Goal: Transaction & Acquisition: Purchase product/service

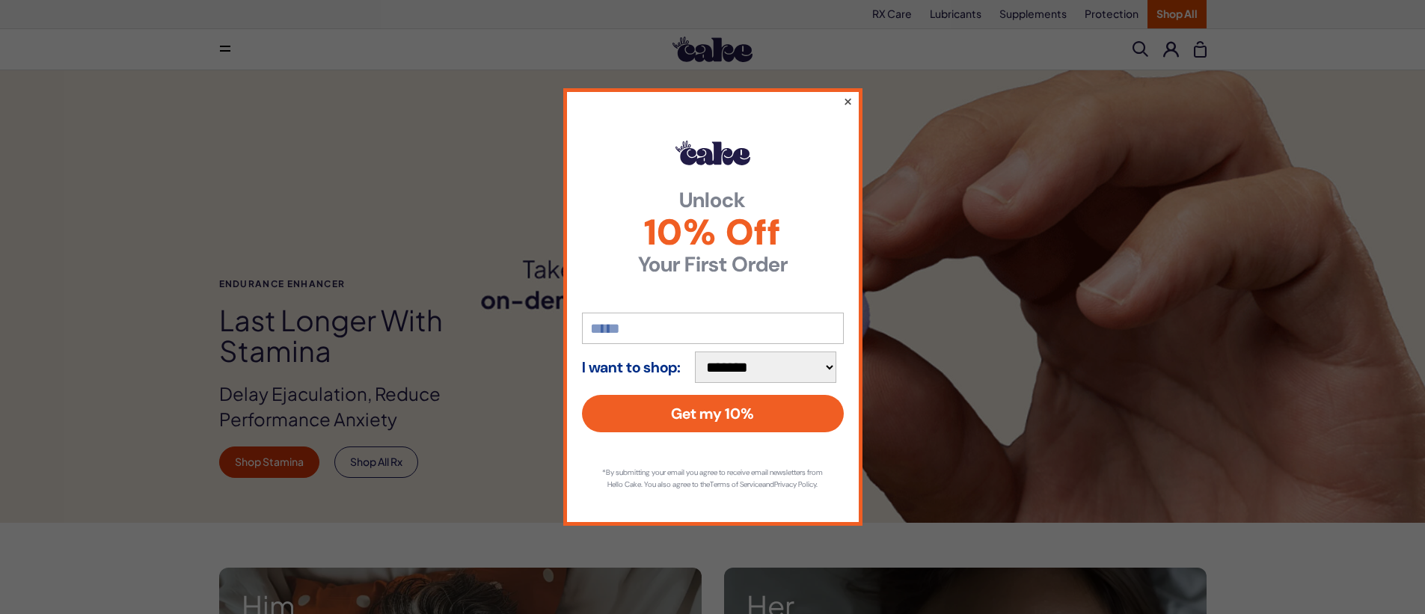
click at [851, 102] on button "×" at bounding box center [847, 101] width 10 height 18
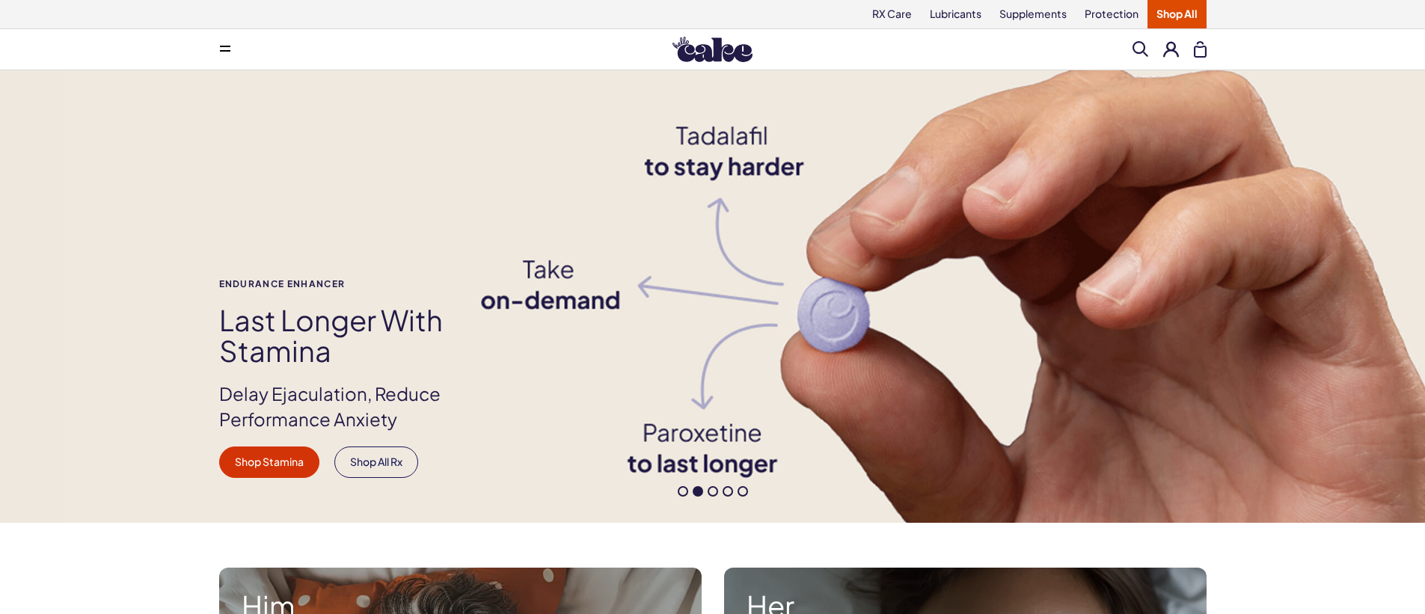
click at [715, 493] on span at bounding box center [713, 491] width 10 height 10
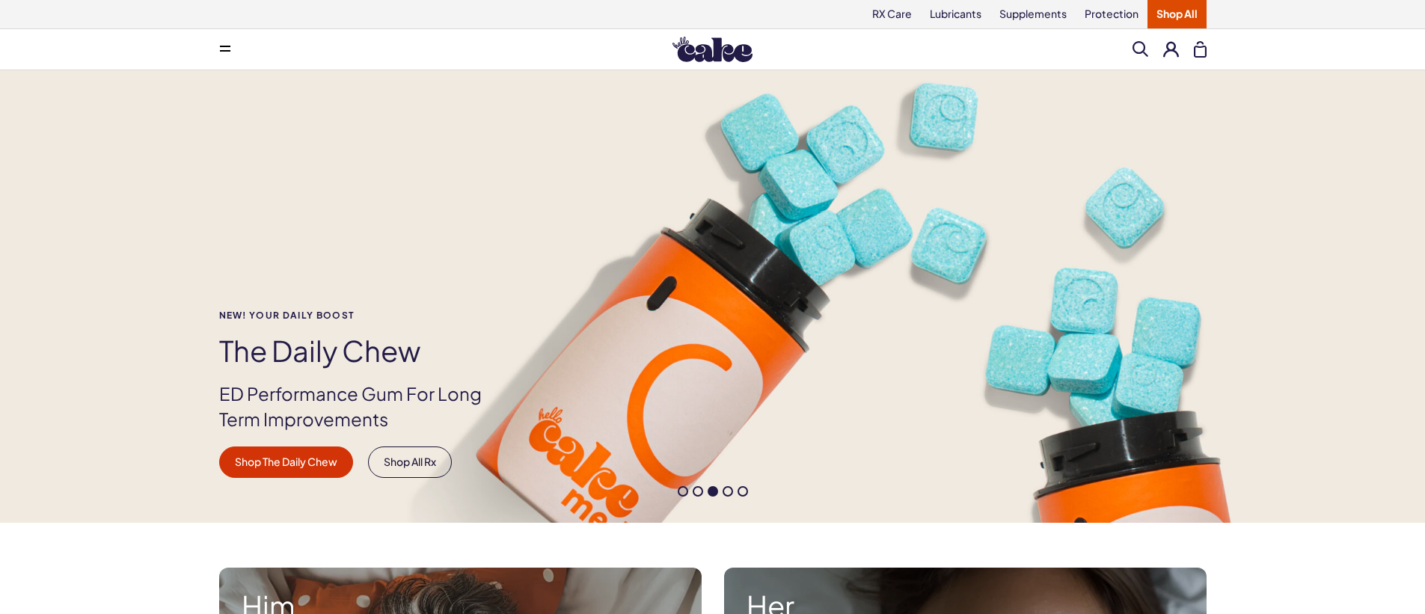
click at [726, 492] on span at bounding box center [728, 491] width 10 height 10
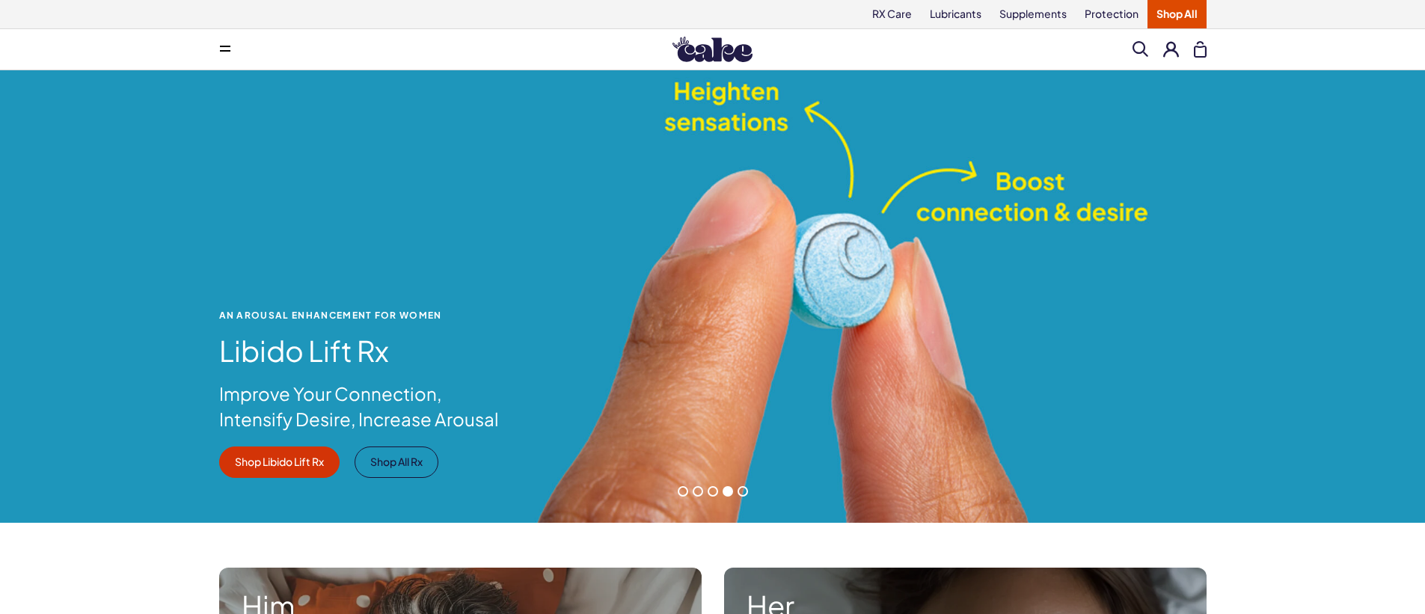
click at [711, 492] on span at bounding box center [713, 491] width 10 height 10
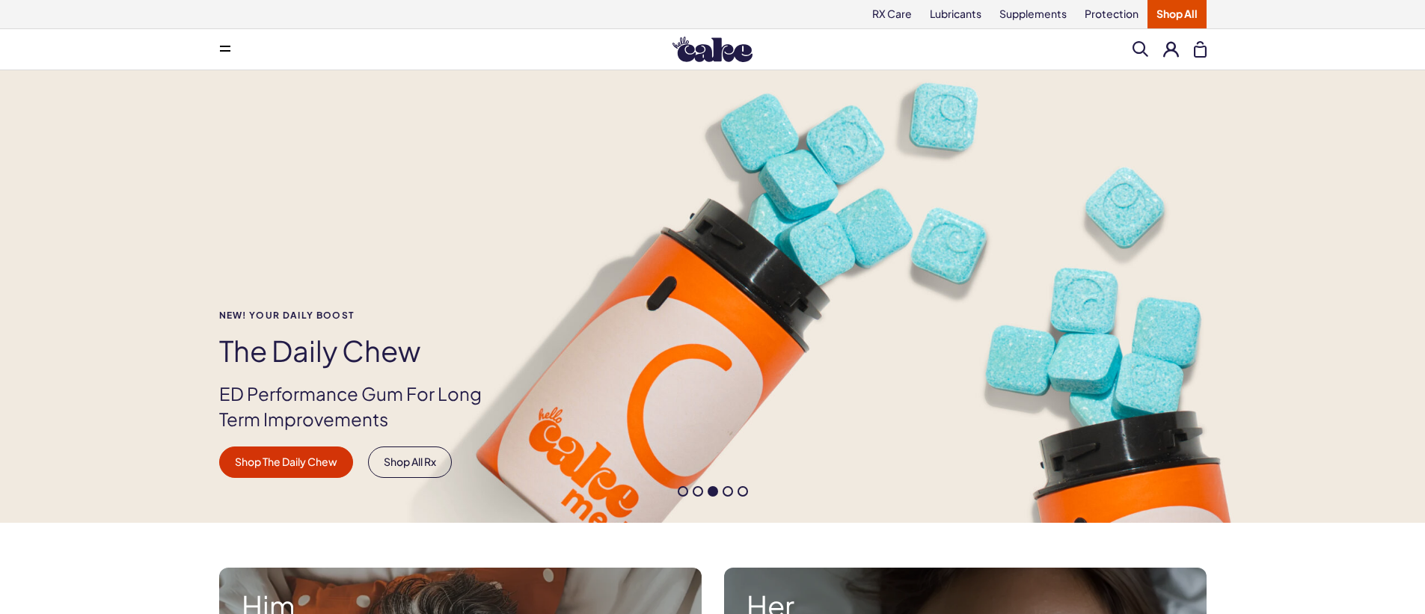
click at [625, 371] on div "NEW! YOUR DAILY BOOST The Daily Chew ED Performance Gum For Long Term Improveme…" at bounding box center [712, 394] width 1077 height 168
click at [404, 464] on link "Shop All Rx" at bounding box center [410, 462] width 84 height 31
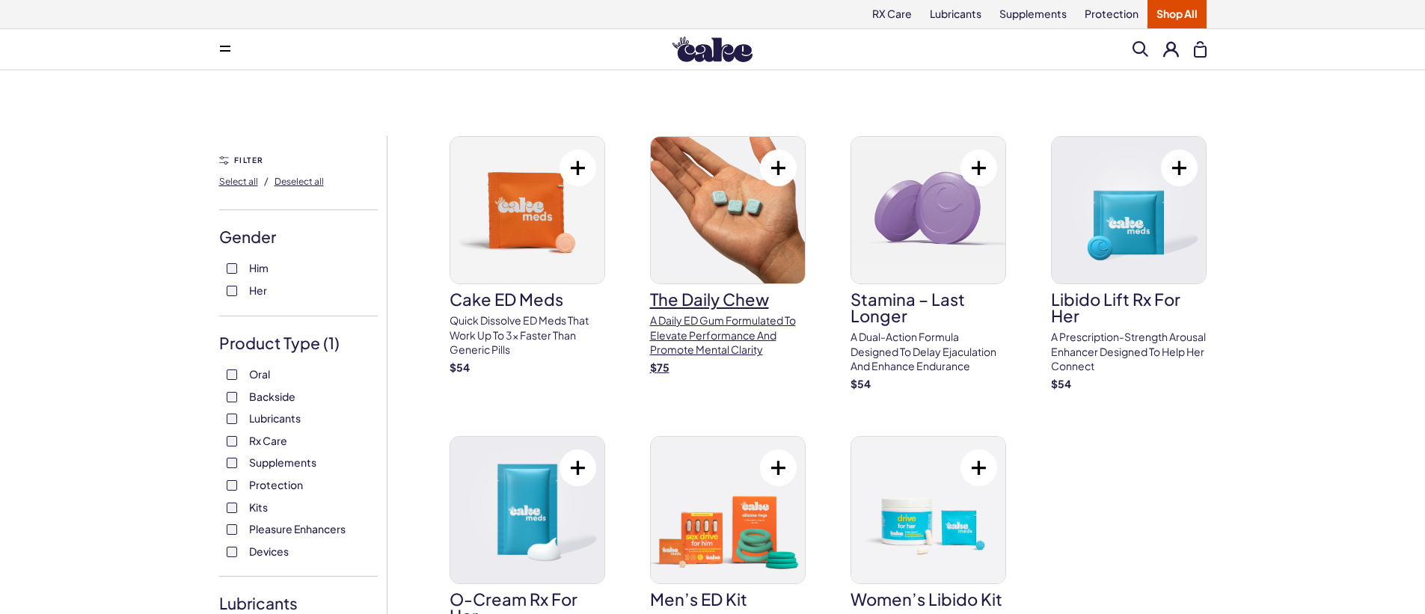
click at [753, 228] on img at bounding box center [728, 210] width 154 height 147
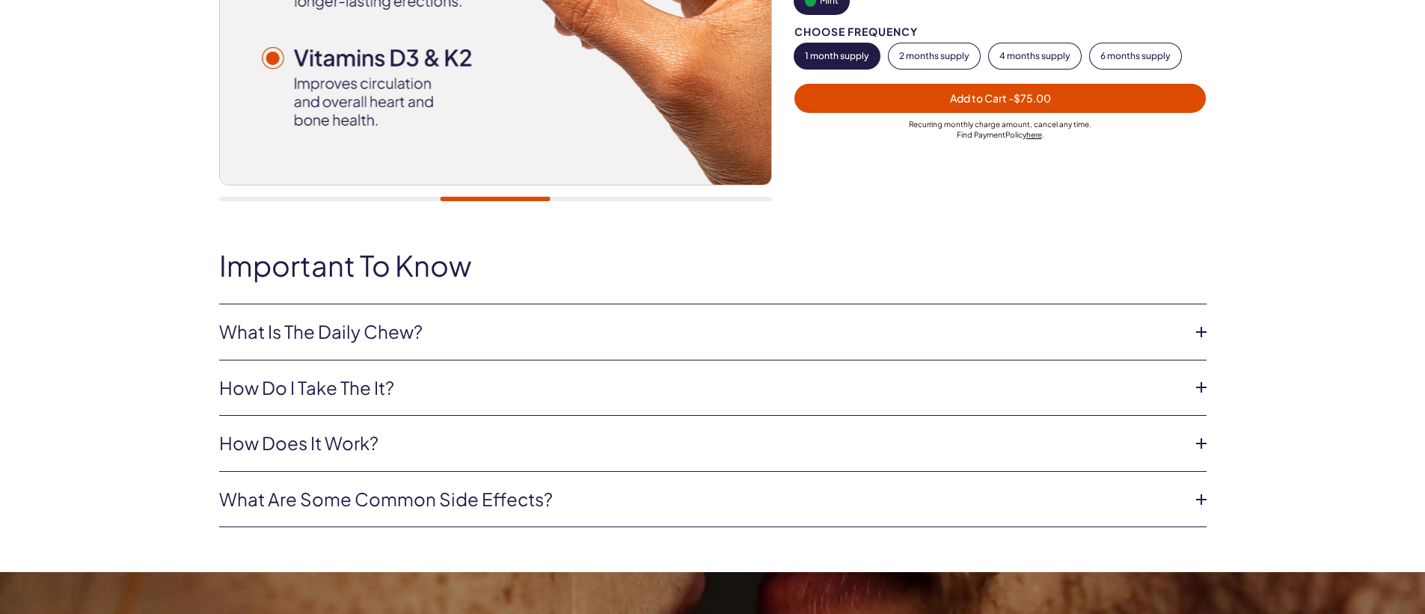
scroll to position [252, 0]
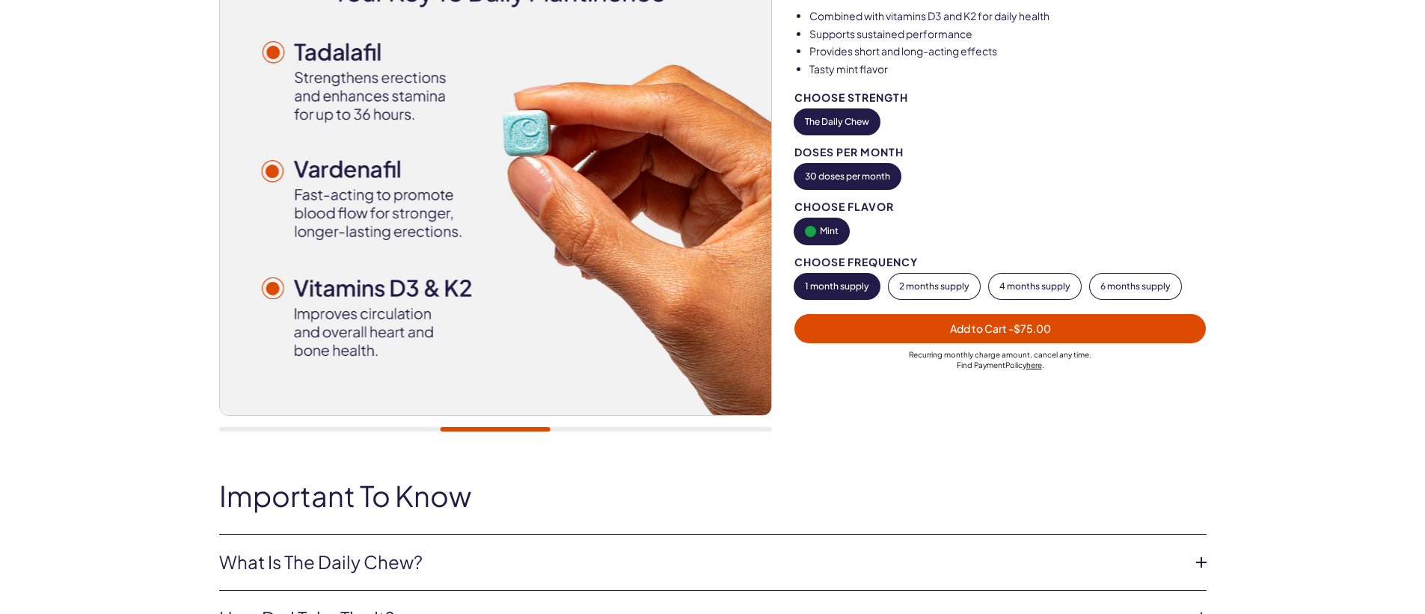
click at [560, 606] on link "How do i take the it?" at bounding box center [701, 618] width 964 height 25
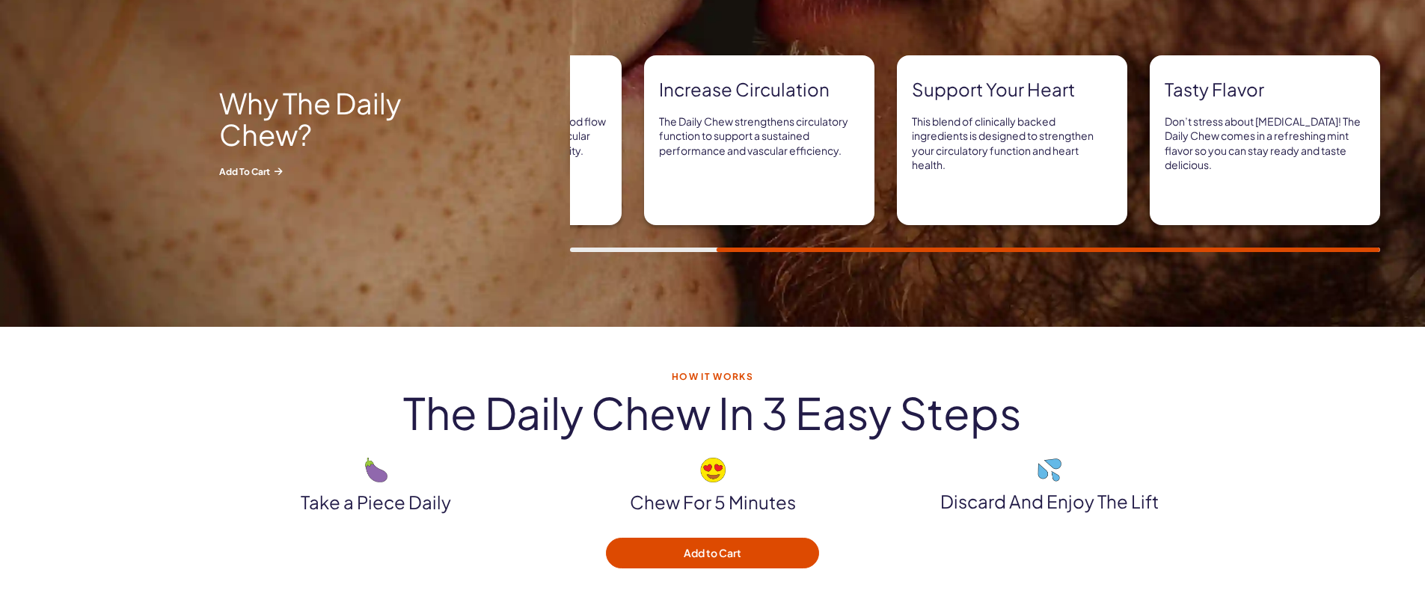
scroll to position [1111, 0]
